Goal: Find specific page/section: Find specific page/section

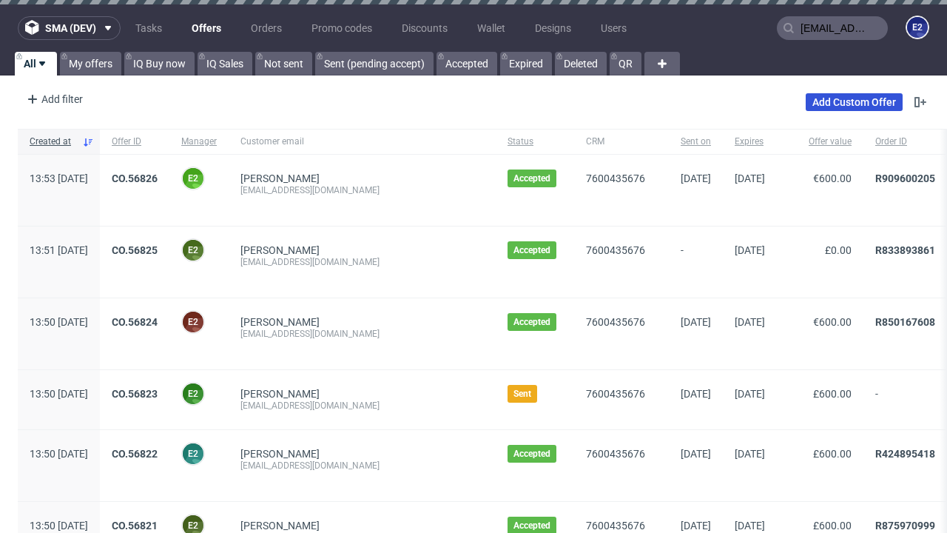
type input "[EMAIL_ADDRESS][DOMAIN_NAME]"
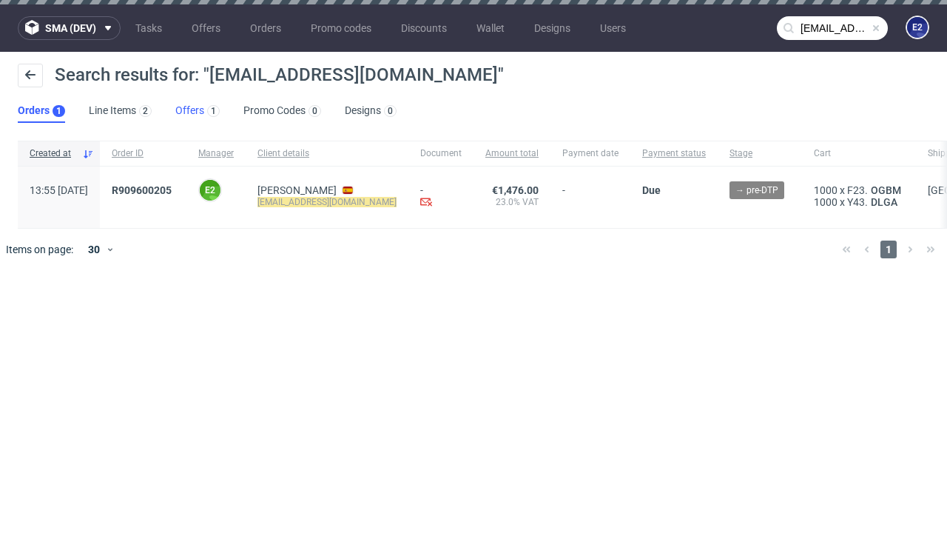
click at [198, 111] on link "Offers 1" at bounding box center [197, 111] width 44 height 24
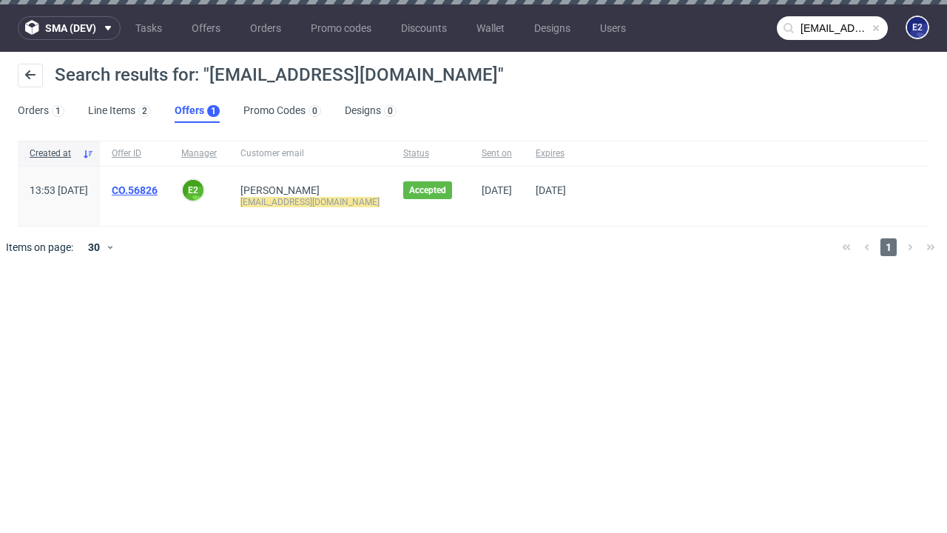
click at [158, 190] on link "CO.56826" at bounding box center [135, 190] width 46 height 12
